Goal: Navigation & Orientation: Understand site structure

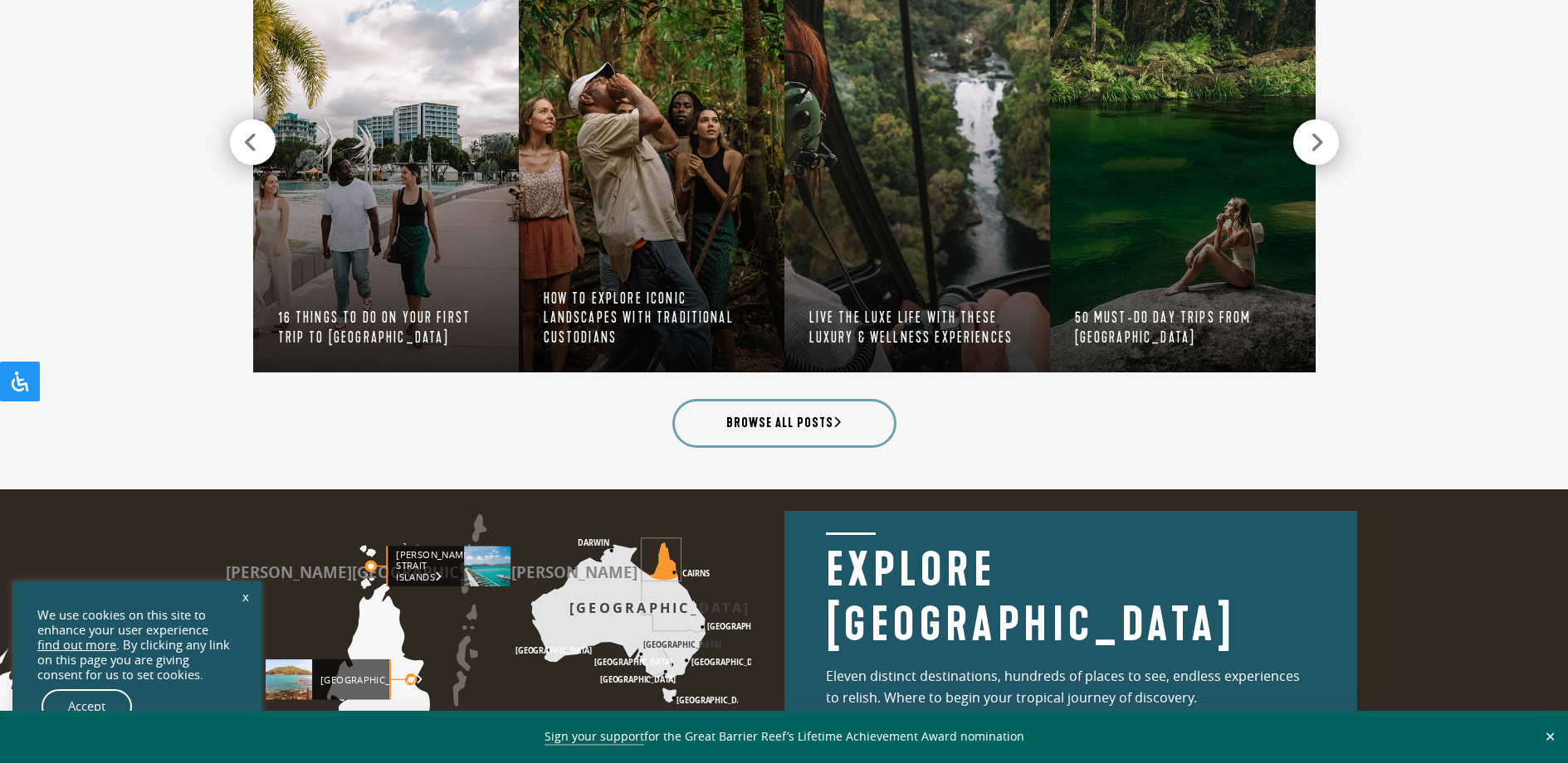
scroll to position [1577, 0]
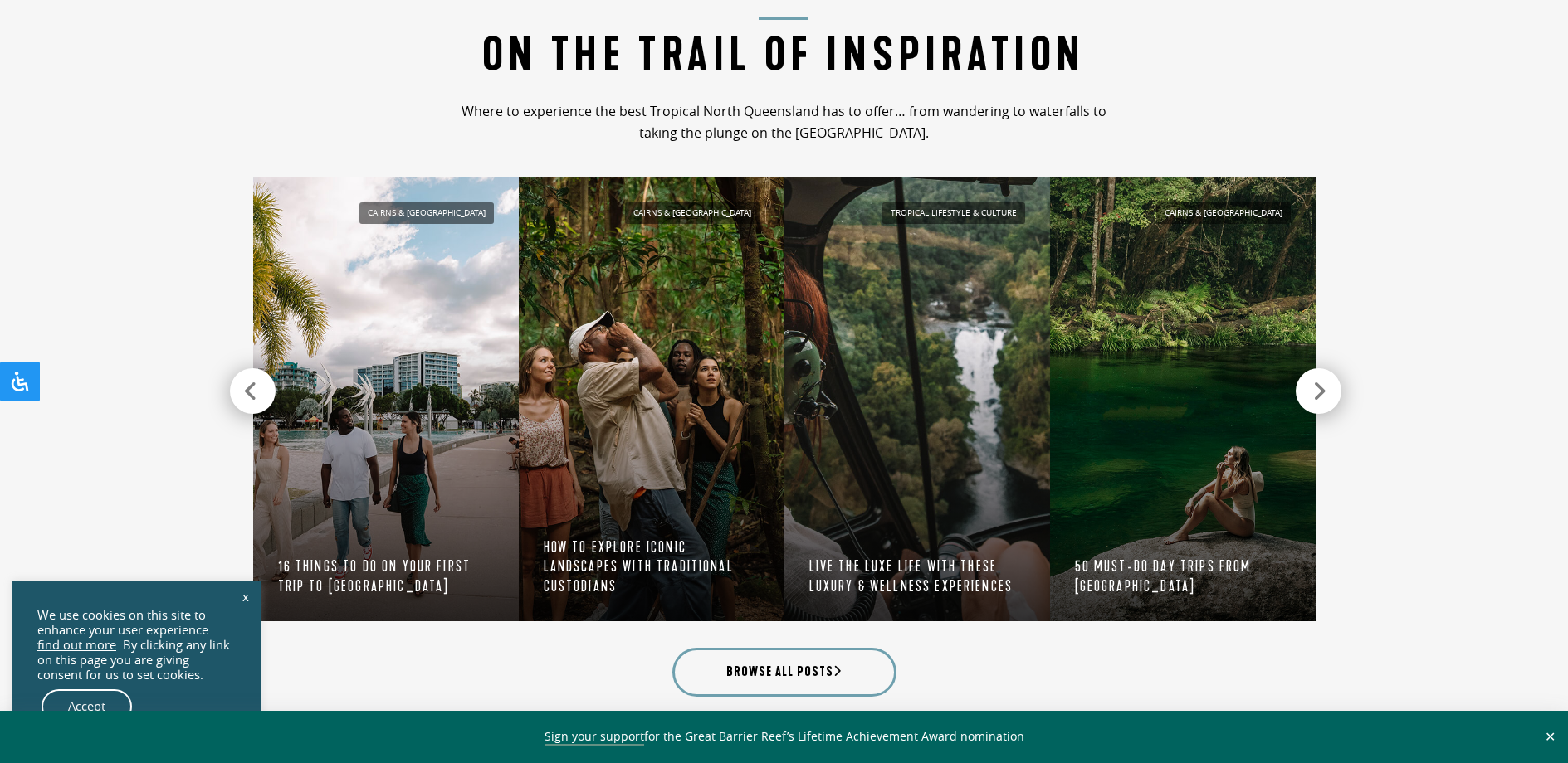
click at [1326, 385] on icon at bounding box center [1319, 391] width 14 height 23
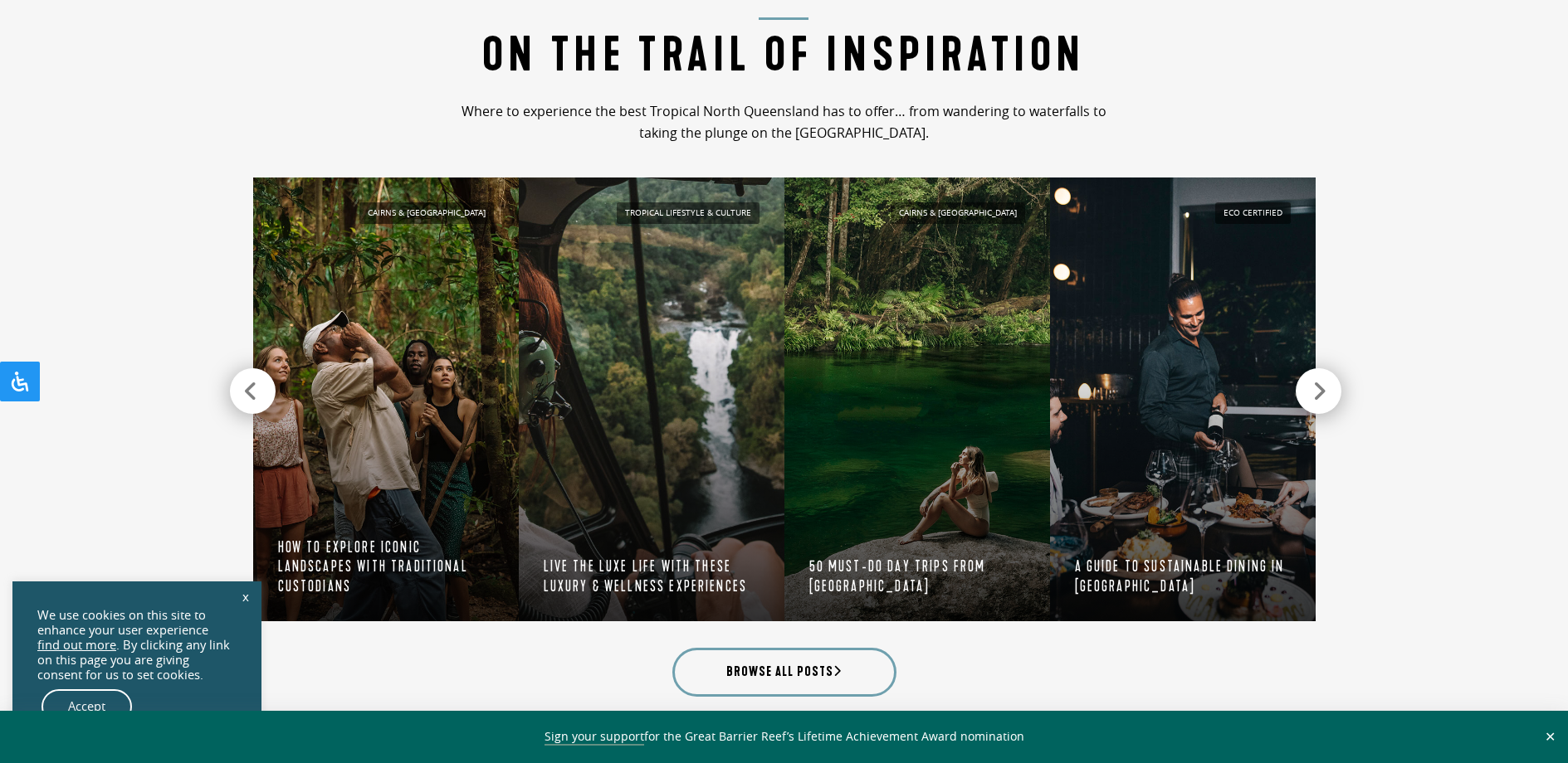
click at [1326, 385] on icon at bounding box center [1319, 391] width 14 height 23
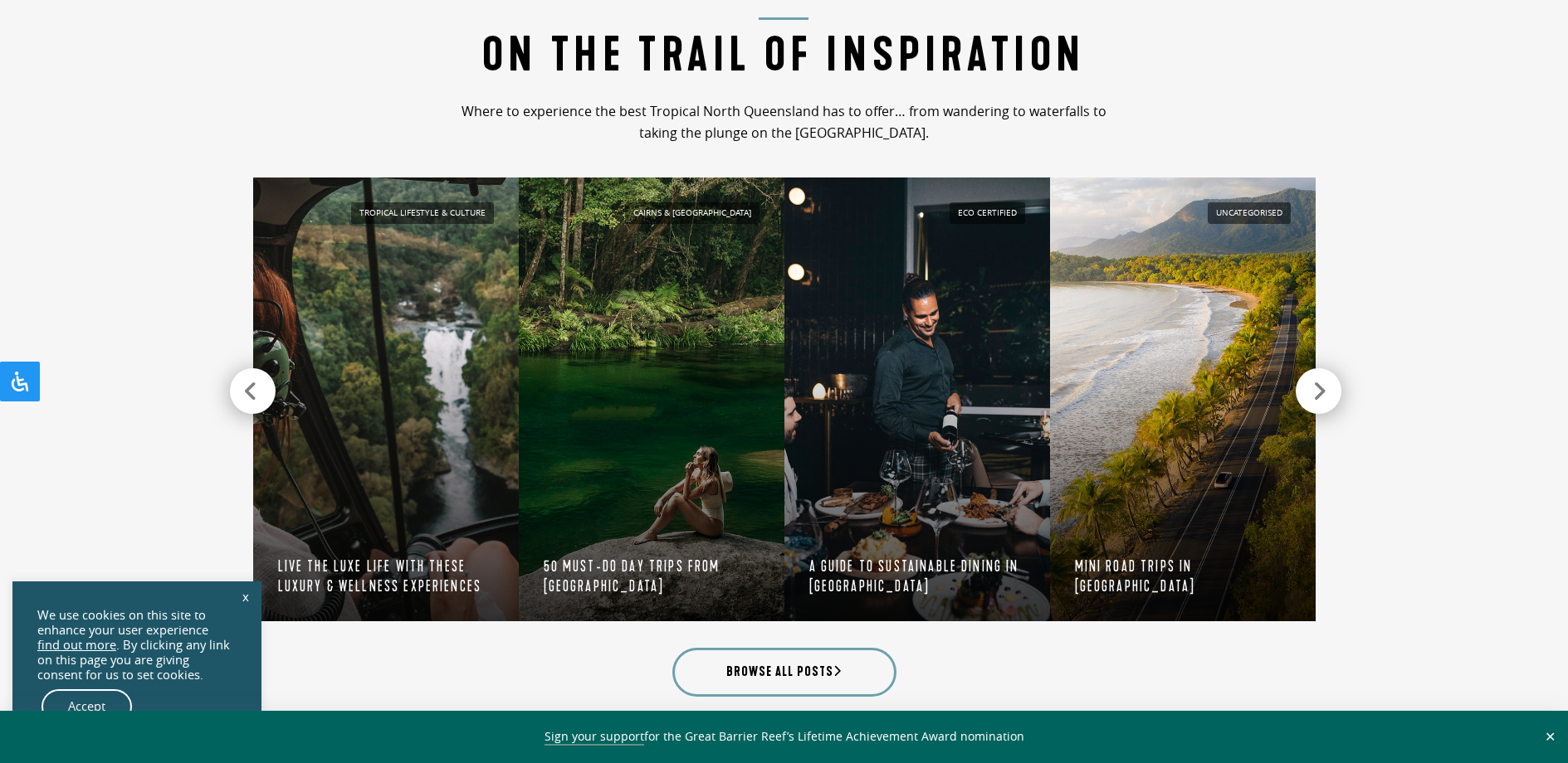
click at [1324, 388] on icon at bounding box center [1319, 391] width 14 height 23
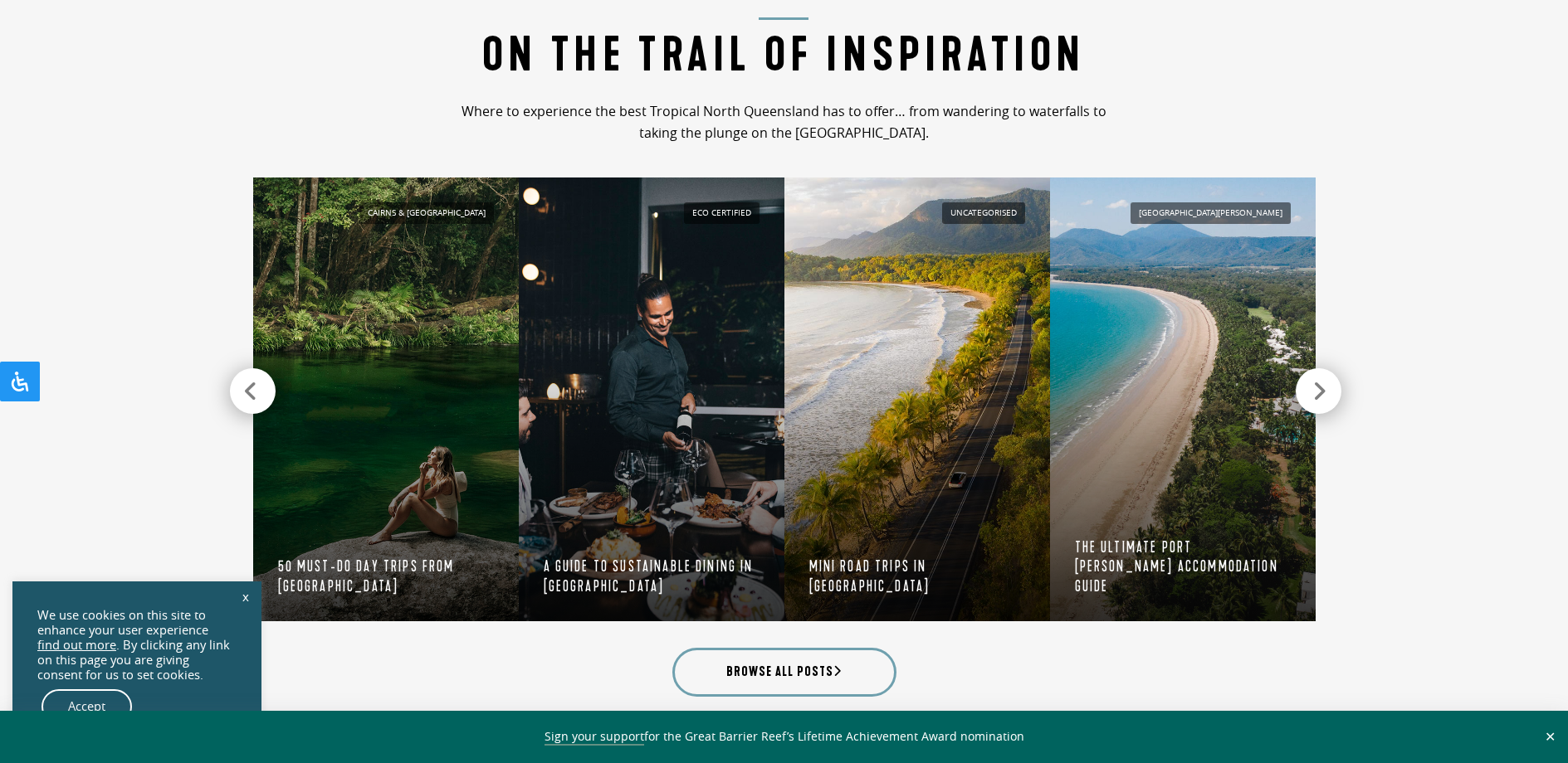
click at [1324, 388] on icon at bounding box center [1319, 391] width 14 height 23
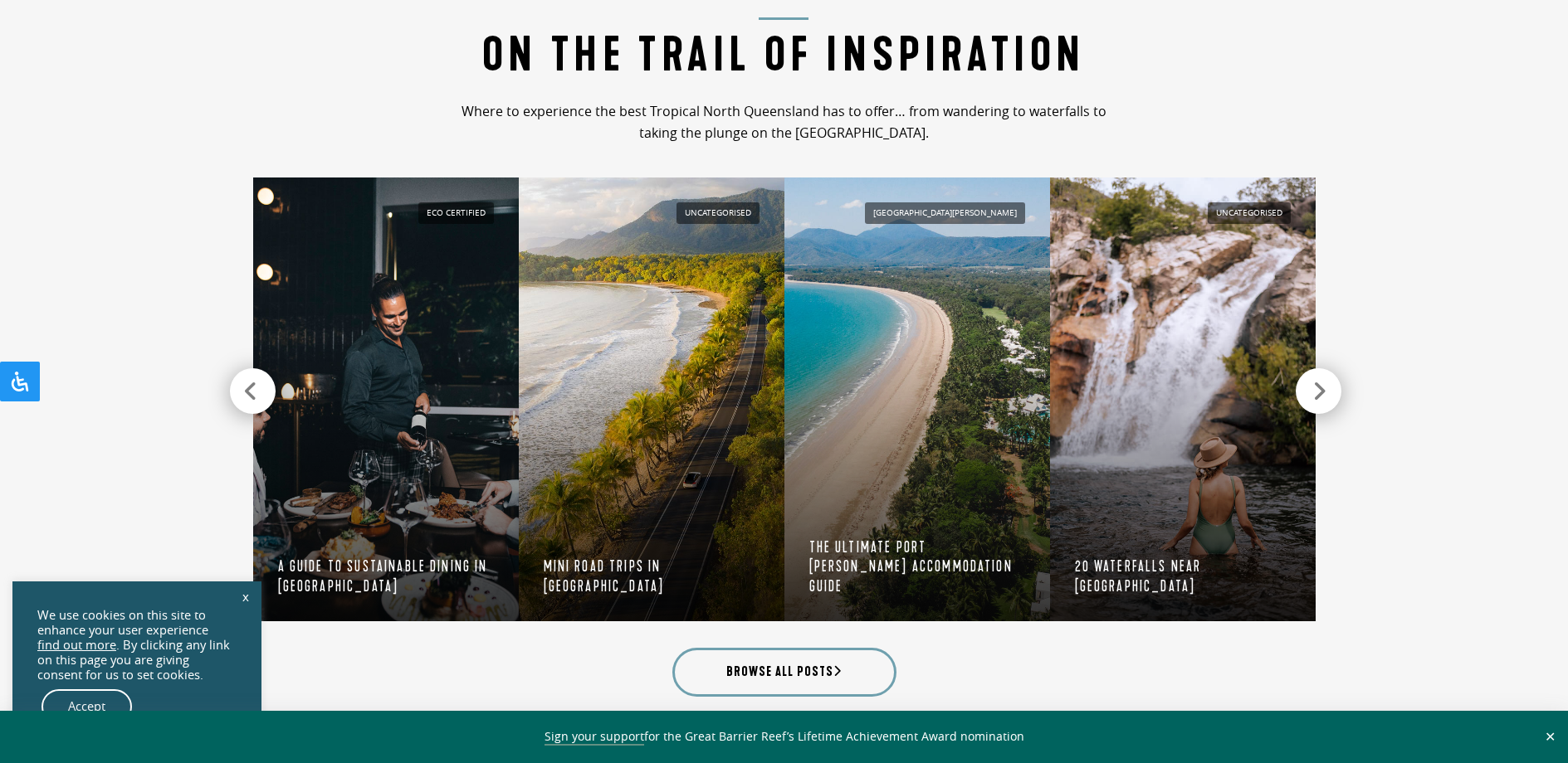
click at [1324, 388] on icon at bounding box center [1319, 391] width 14 height 23
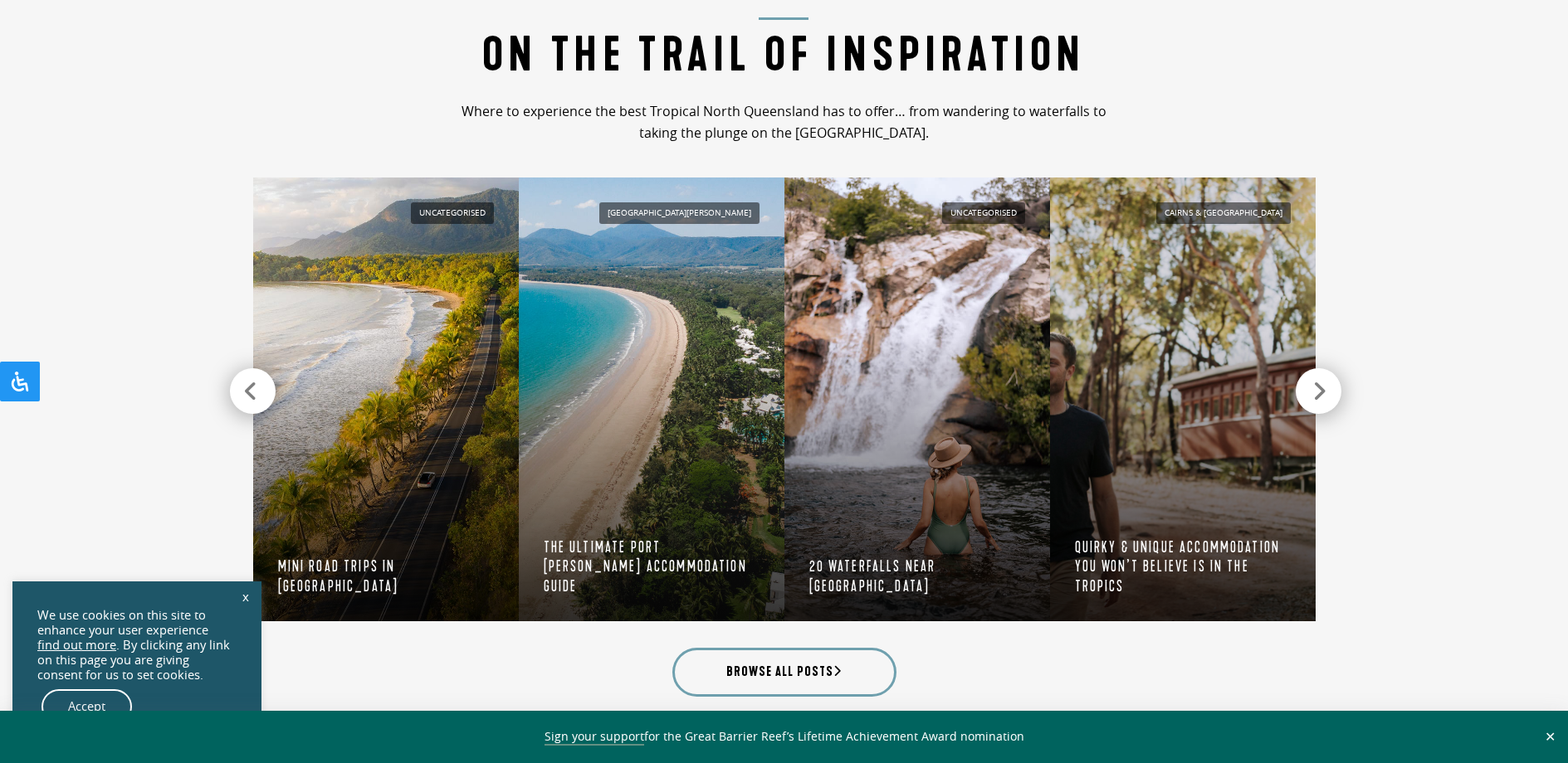
click at [1324, 388] on icon at bounding box center [1319, 391] width 14 height 23
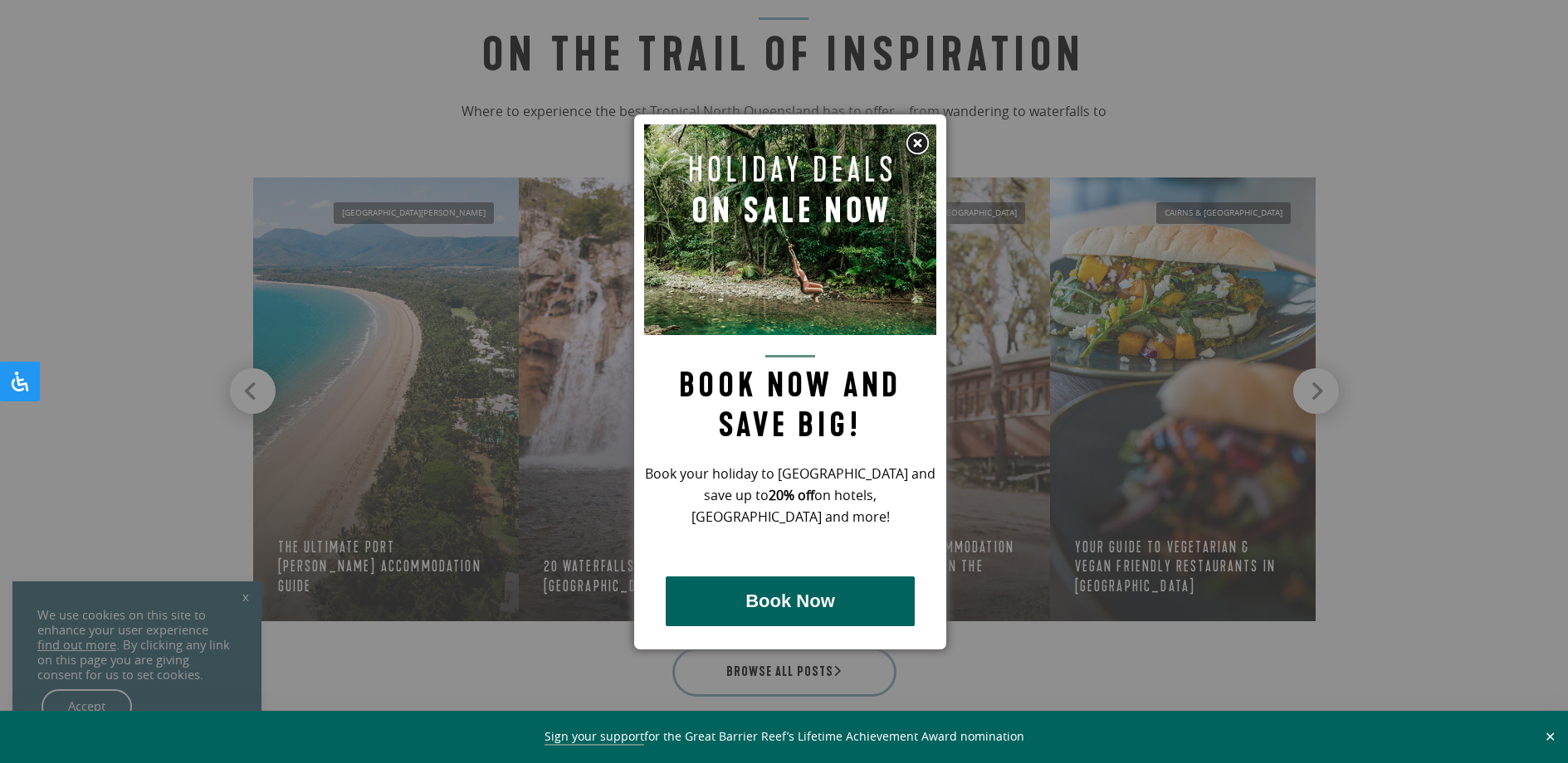
click at [1324, 388] on div at bounding box center [784, 382] width 1568 height 763
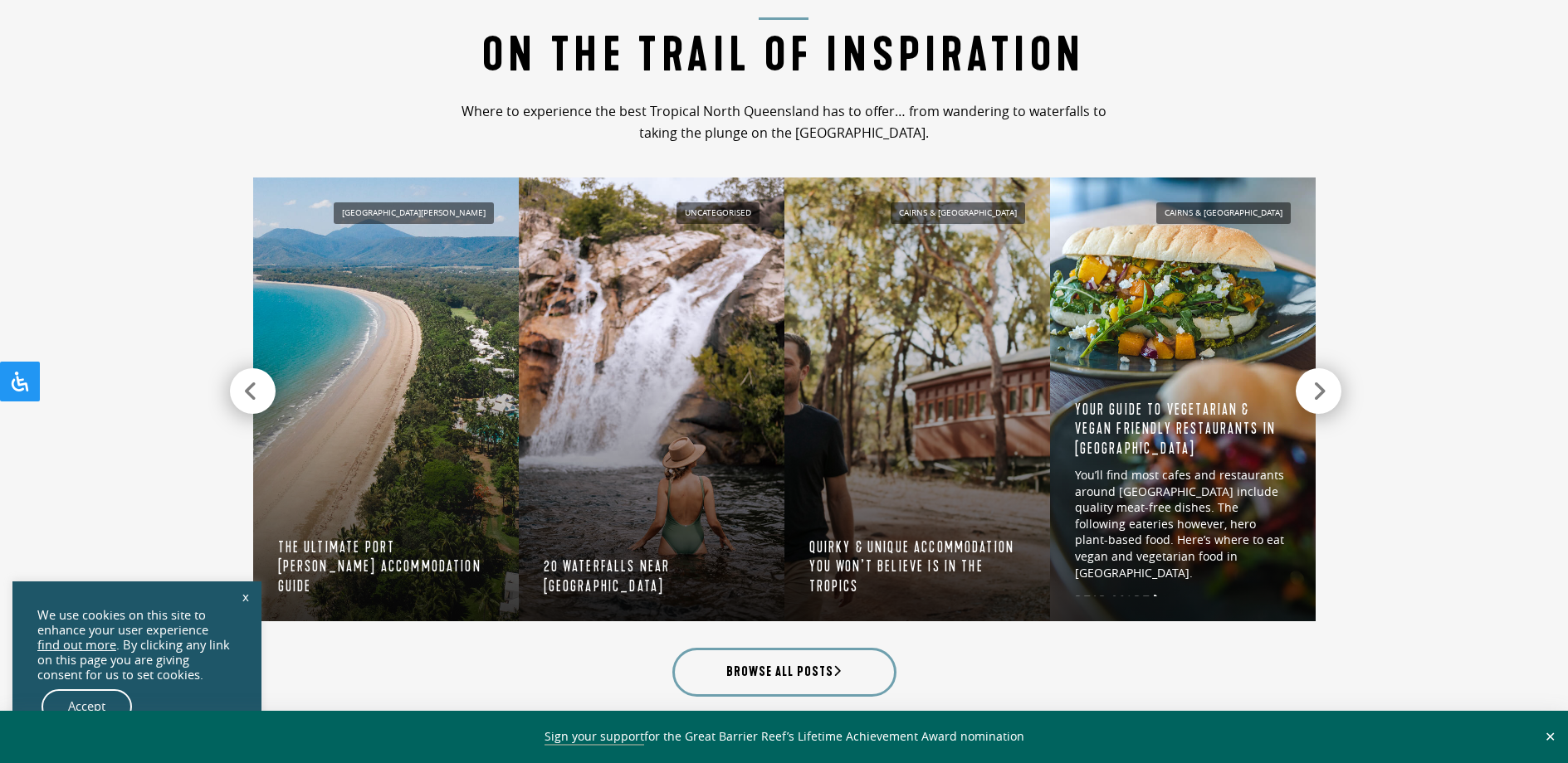
click at [1309, 392] on div at bounding box center [1318, 391] width 45 height 45
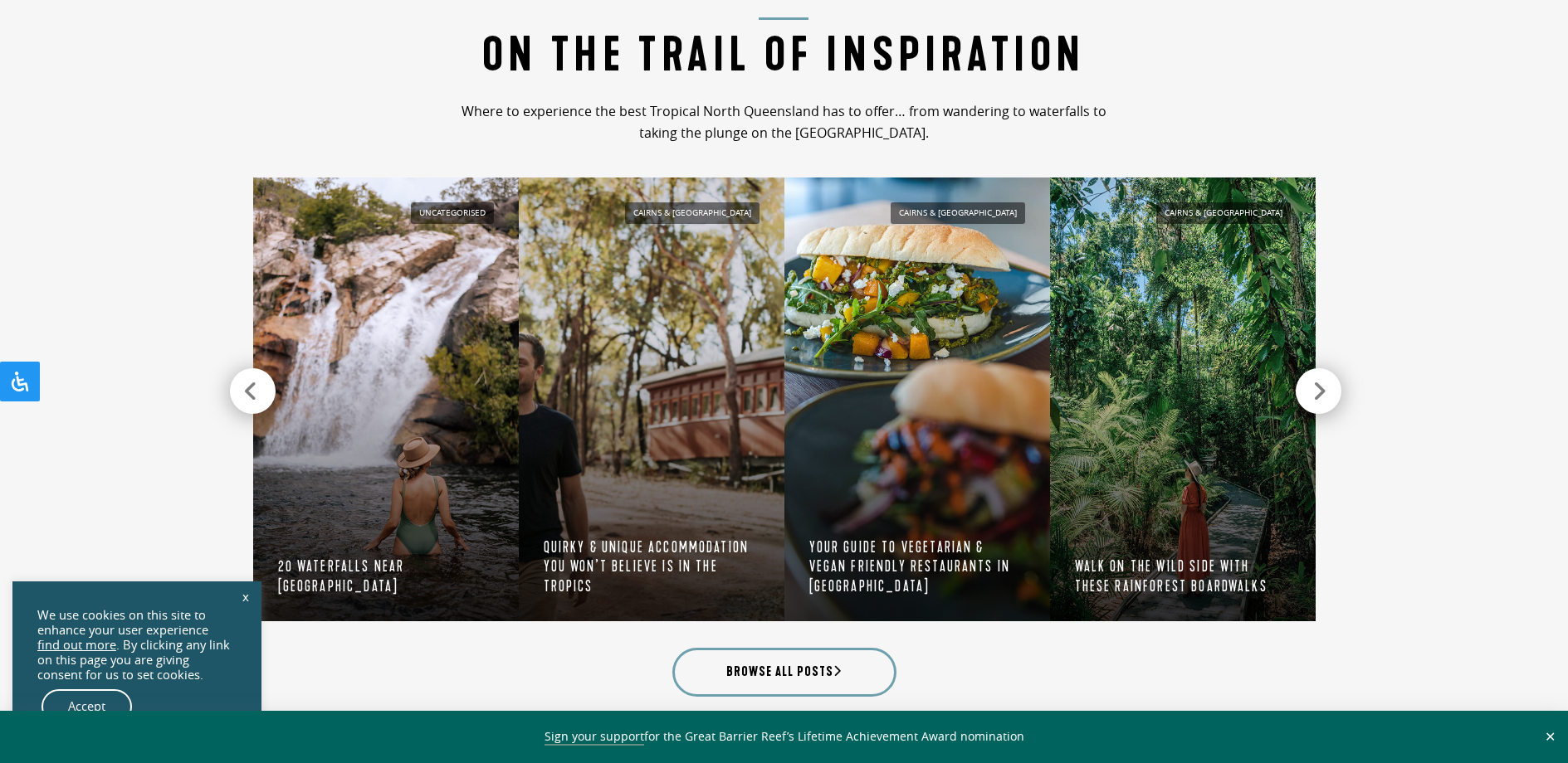
click at [1311, 390] on div at bounding box center [1318, 391] width 45 height 45
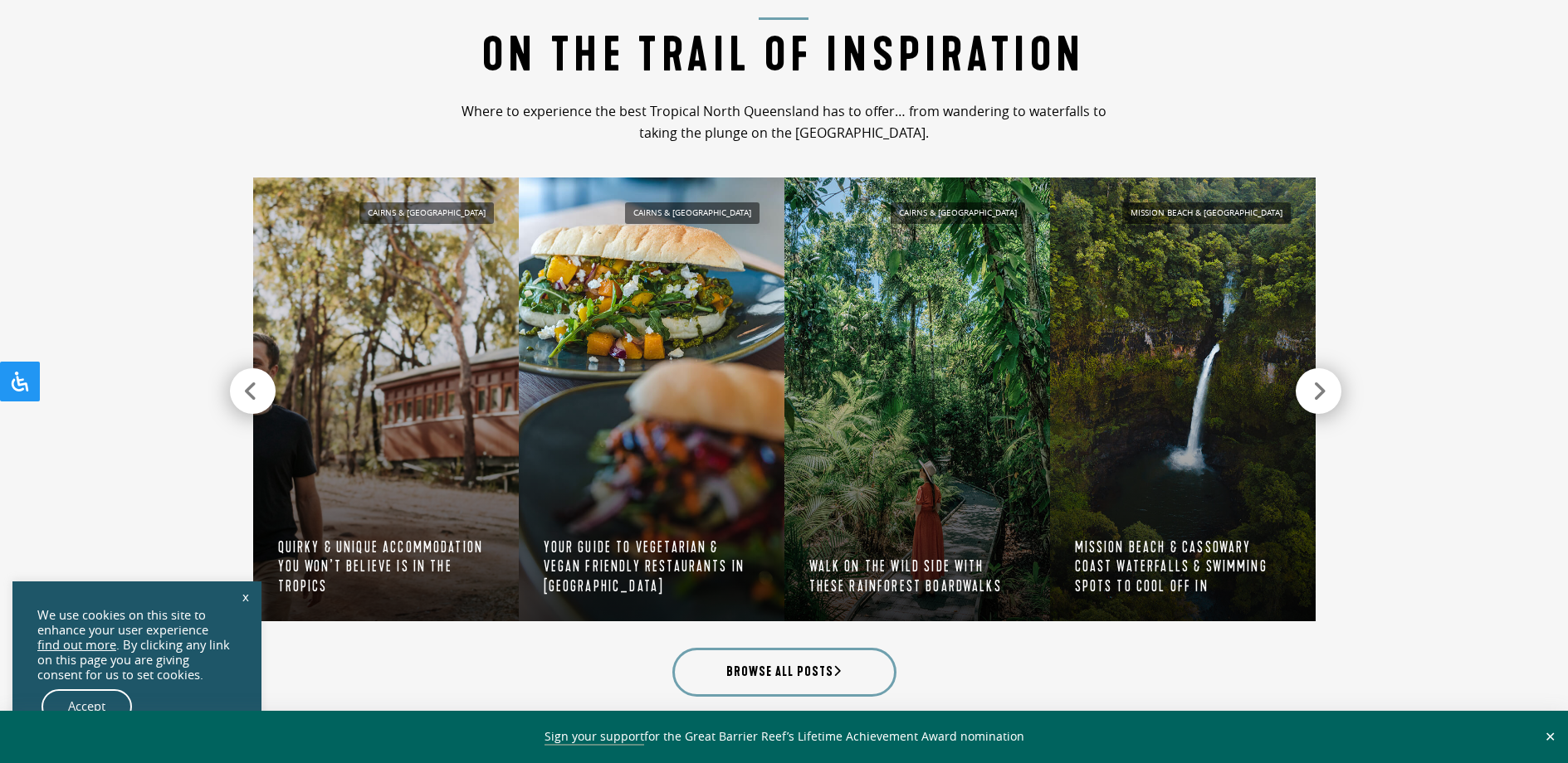
click at [1312, 391] on icon at bounding box center [1319, 391] width 14 height 23
